Goal: Task Accomplishment & Management: Manage account settings

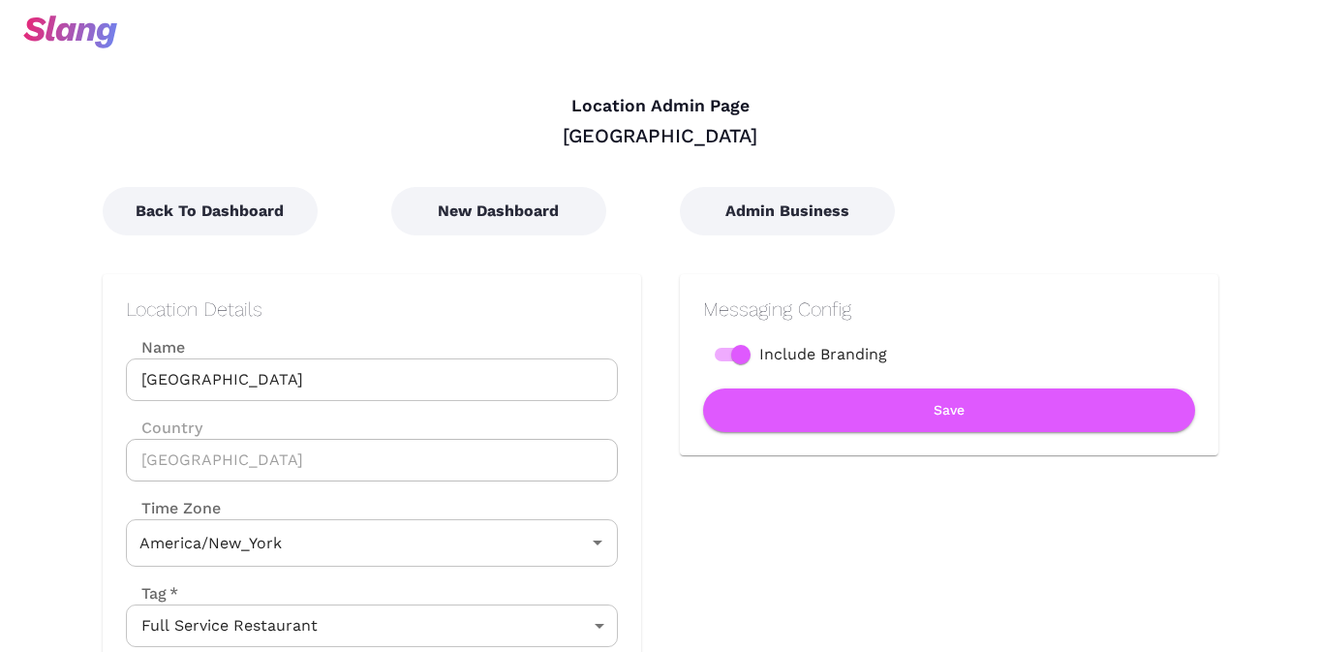
type input "Eastern Time"
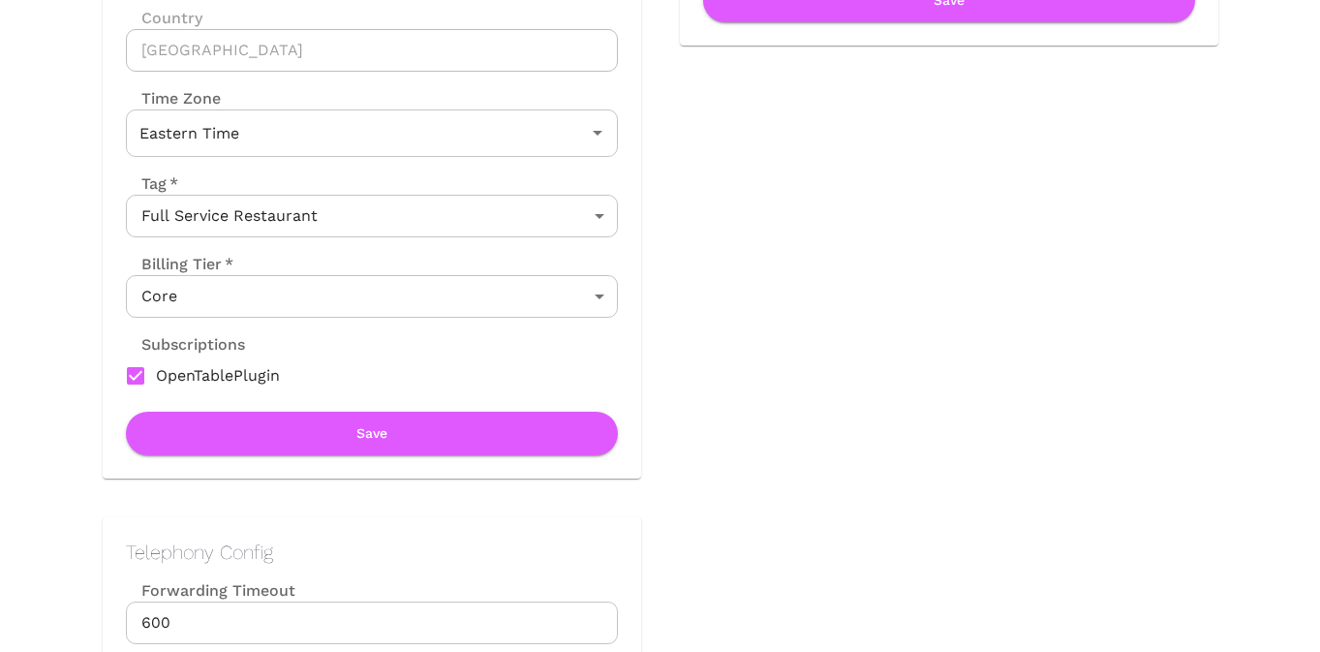
scroll to position [447, 0]
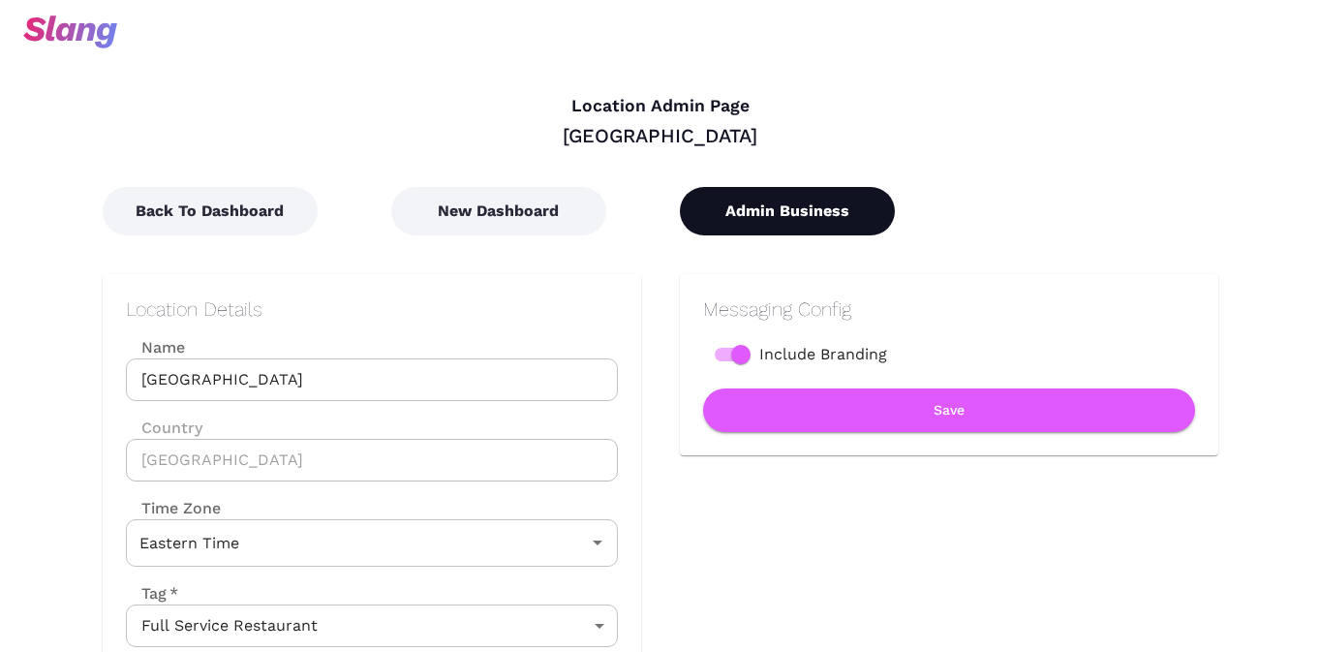
click at [796, 225] on button "Admin Business" at bounding box center [787, 211] width 215 height 48
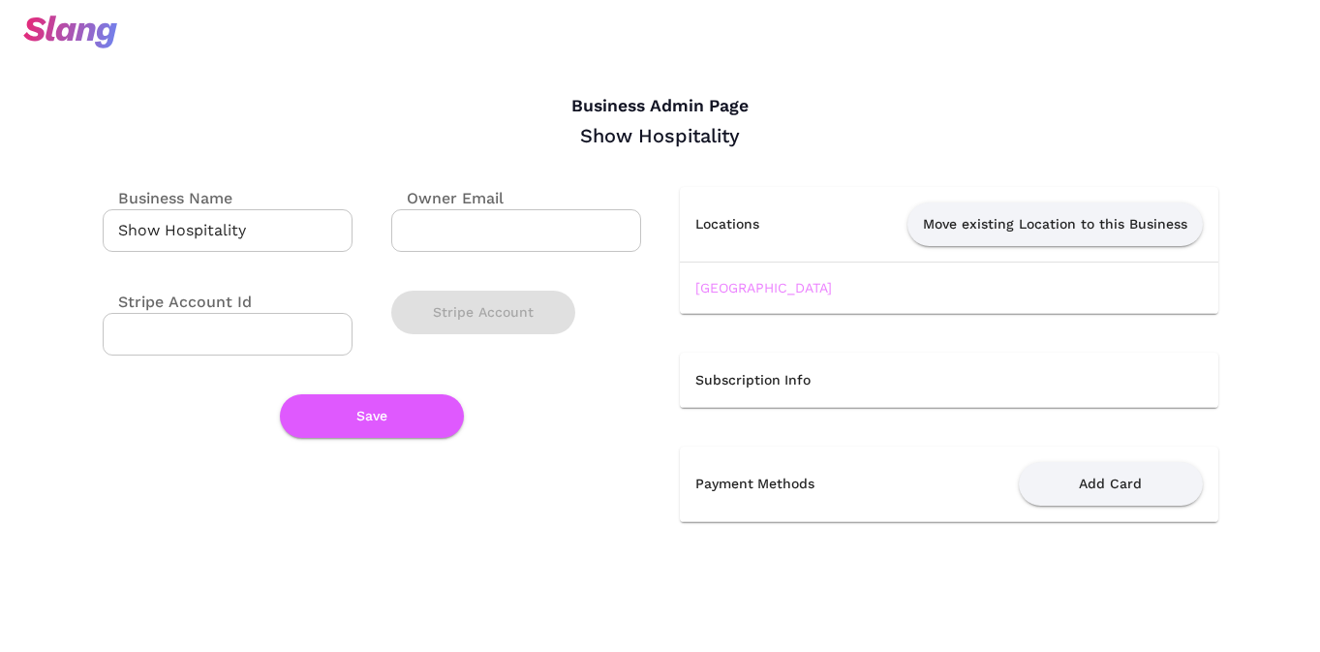
click at [731, 285] on link "[GEOGRAPHIC_DATA]" at bounding box center [763, 287] width 137 height 15
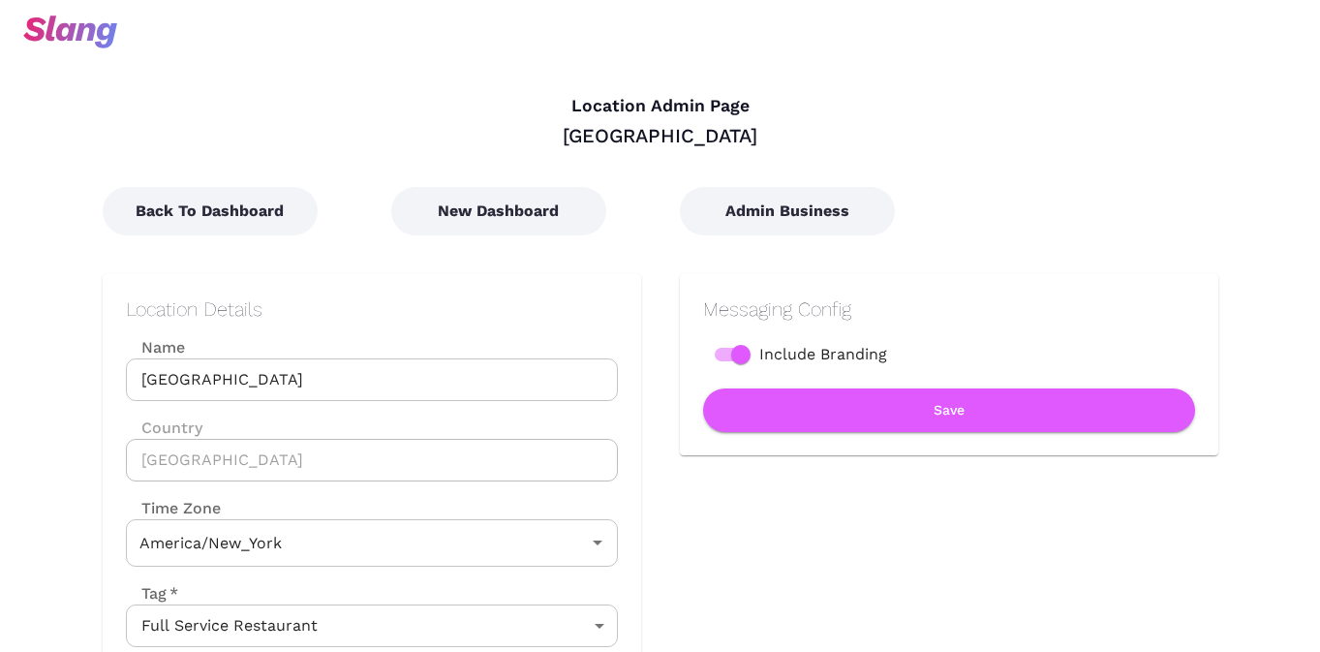
type input "Eastern Time"
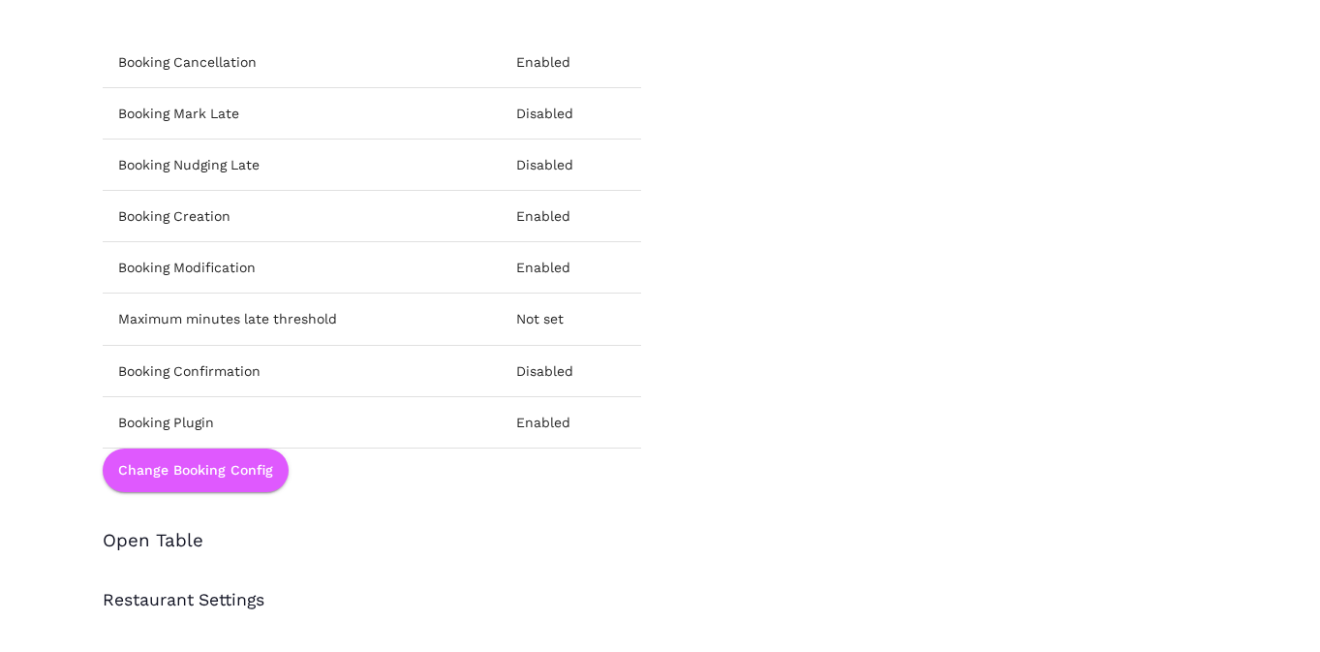
scroll to position [2839, 0]
